Goal: Information Seeking & Learning: Find specific page/section

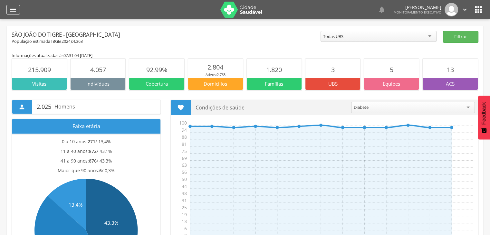
click at [15, 8] on icon "" at bounding box center [13, 10] width 8 height 8
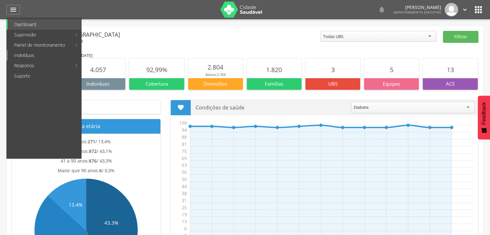
click at [26, 53] on link "Indivíduos" at bounding box center [44, 55] width 73 height 10
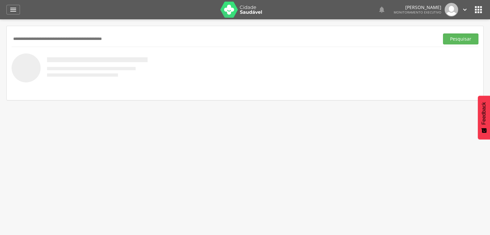
click at [37, 35] on input "text" at bounding box center [224, 39] width 425 height 11
type input "**********"
click at [443, 34] on button "Pesquisar" at bounding box center [460, 39] width 35 height 11
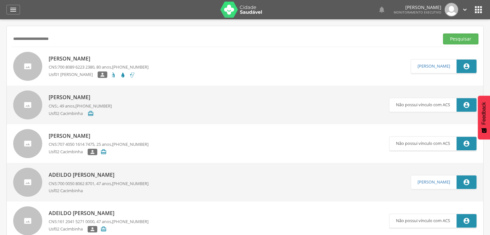
click at [86, 59] on p "Jose Severino da Silva" at bounding box center [99, 58] width 100 height 7
type input "**********"
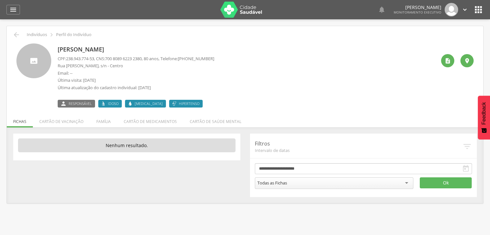
click at [265, 56] on div "Jose Severino da Silva CPF: 238.943.774-53 , CNS: 700 8089 6223 2380 , 80 anos,…" at bounding box center [247, 76] width 379 height 64
click at [102, 122] on li "Família" at bounding box center [103, 119] width 27 height 15
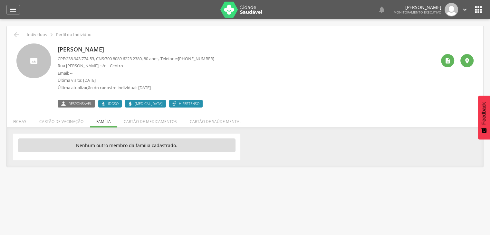
click at [102, 122] on ul "Fichas Cartão de vacinação Família Cartão de medicamentos Cartão de saúde mental" at bounding box center [245, 121] width 477 height 5
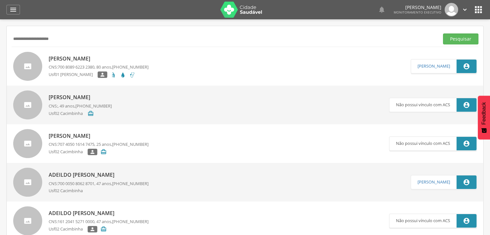
click at [63, 34] on input "**********" at bounding box center [224, 39] width 425 height 11
type input "*"
click at [443, 34] on button "Pesquisar" at bounding box center [460, 39] width 35 height 11
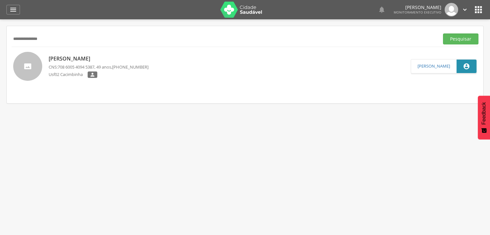
click at [68, 61] on p "Ivanilda da Silva Nascimento" at bounding box center [99, 58] width 100 height 7
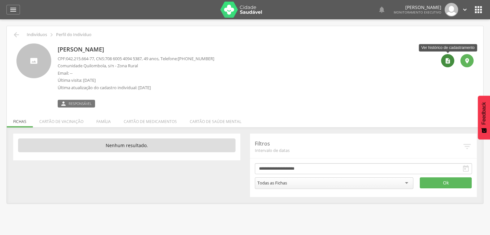
click at [450, 59] on icon "" at bounding box center [448, 61] width 6 height 6
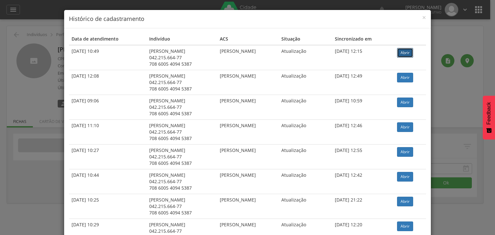
click at [408, 54] on link "Abrir" at bounding box center [405, 53] width 16 height 10
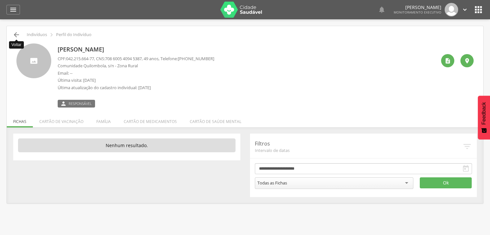
click at [15, 36] on icon "" at bounding box center [17, 35] width 8 height 8
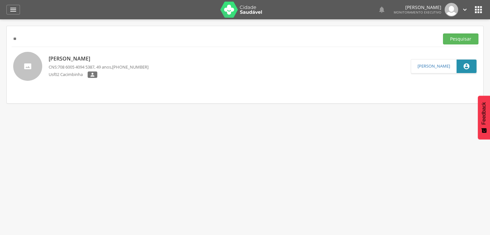
type input "*"
click at [443, 34] on button "Pesquisar" at bounding box center [460, 39] width 35 height 11
click at [69, 56] on p "Antonio Heleno da Silva" at bounding box center [99, 58] width 100 height 7
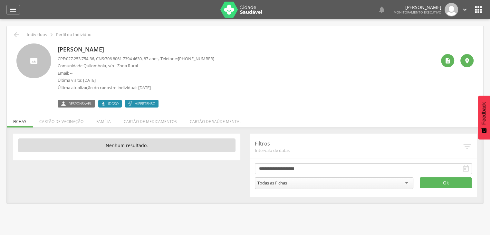
click at [73, 82] on p "Última visita: 31/07/2025" at bounding box center [136, 80] width 157 height 6
click at [451, 63] on icon "" at bounding box center [448, 61] width 6 height 6
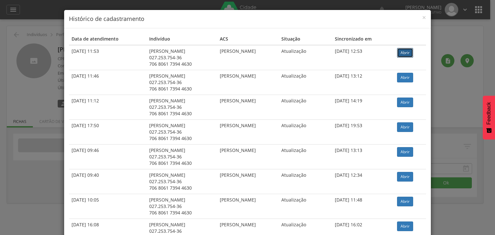
click at [412, 51] on link "Abrir" at bounding box center [405, 53] width 16 height 10
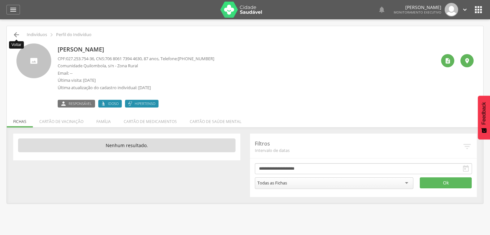
click at [19, 34] on icon "" at bounding box center [17, 35] width 8 height 8
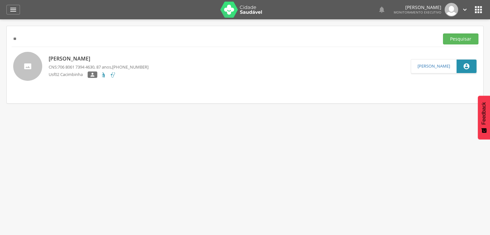
type input "*"
type input "**********"
click at [443, 34] on button "Pesquisar" at bounding box center [460, 39] width 35 height 11
click at [108, 63] on div "Lucineide Caetano dos Santos CNS: 705 0092 3166 7551 , 40 anos, (83) 99620-1118…" at bounding box center [99, 66] width 100 height 27
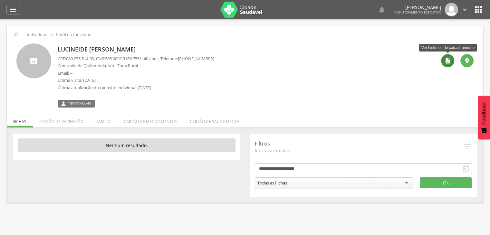
click at [447, 61] on icon "" at bounding box center [448, 61] width 6 height 6
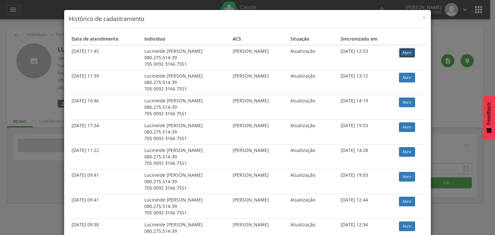
click at [409, 51] on link "Abrir" at bounding box center [407, 53] width 16 height 10
